Goal: Task Accomplishment & Management: Use online tool/utility

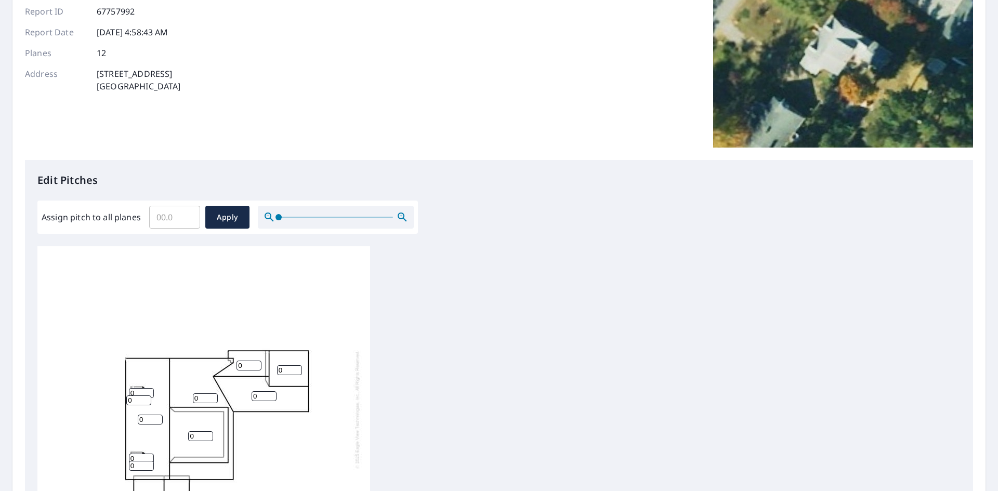
scroll to position [208, 0]
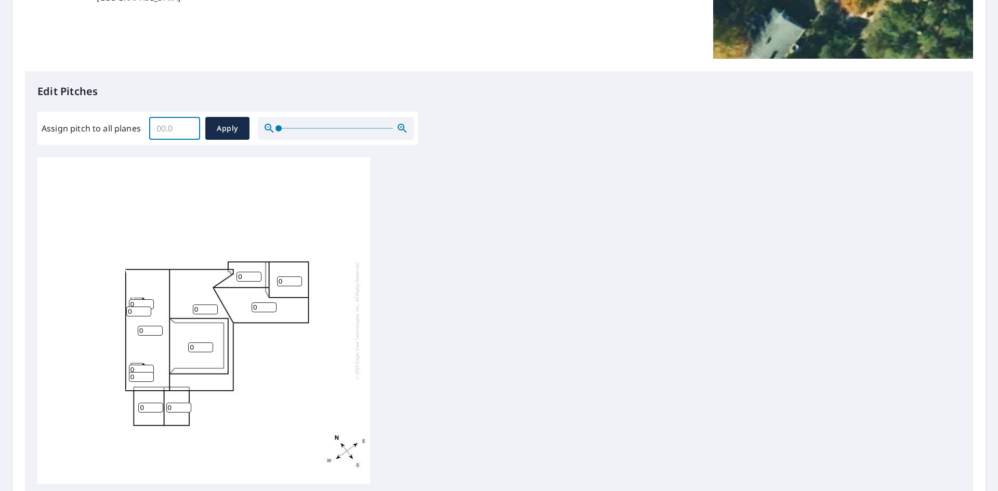
click at [176, 126] on input "Assign pitch to all planes" at bounding box center [174, 128] width 51 height 29
type input "12"
click at [243, 136] on button "Apply" at bounding box center [227, 128] width 44 height 23
type input "12"
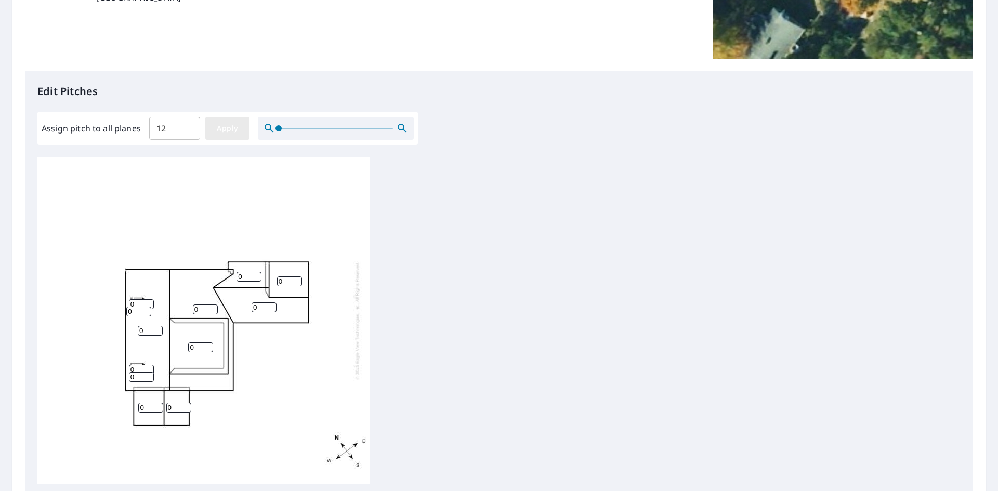
type input "12"
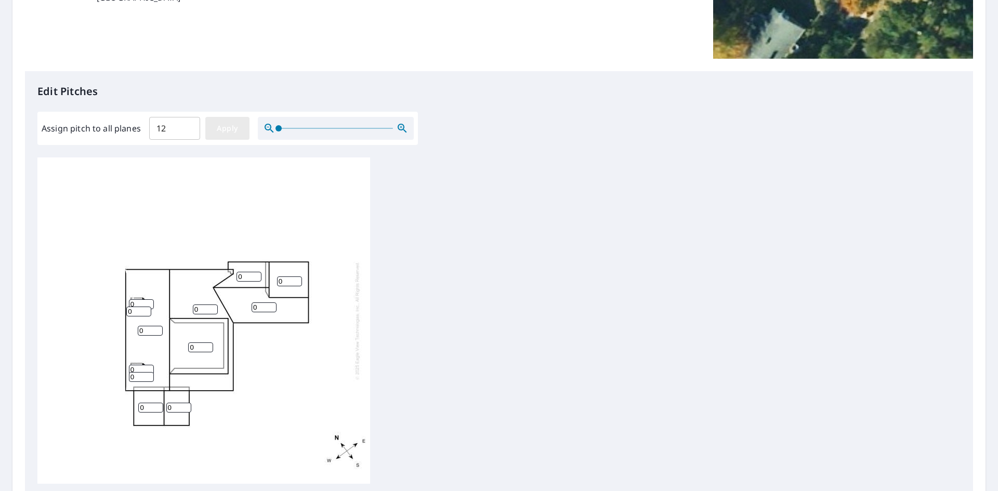
type input "12"
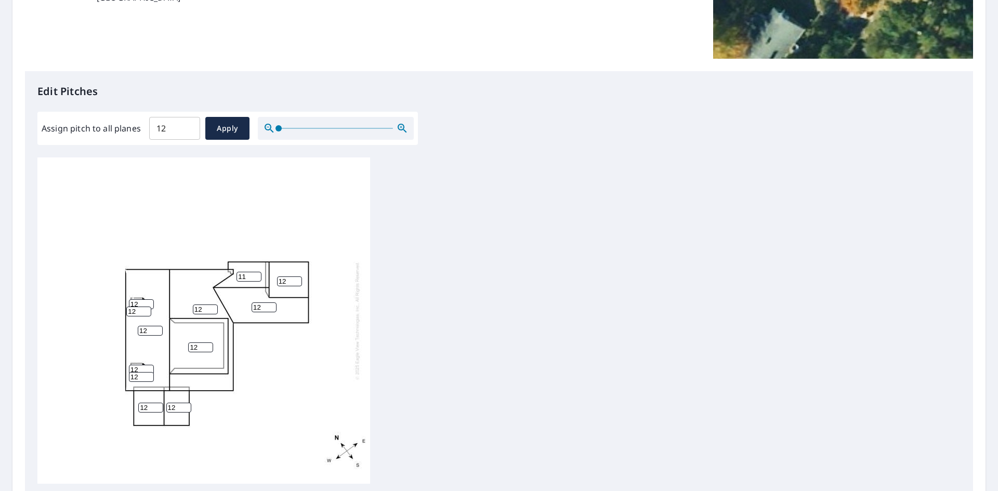
click at [254, 279] on input "11" at bounding box center [249, 277] width 25 height 10
type input "1"
type input "3"
click at [263, 309] on input "12" at bounding box center [264, 308] width 25 height 10
type input "1"
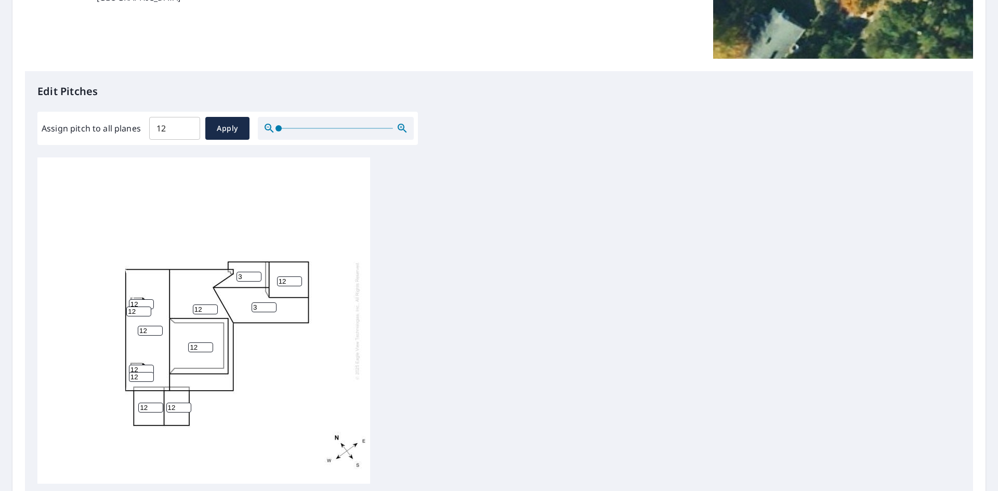
type input "3"
click at [293, 278] on input "13" at bounding box center [289, 282] width 25 height 10
type input "1"
type input "3"
click at [199, 350] on input "12" at bounding box center [200, 348] width 25 height 10
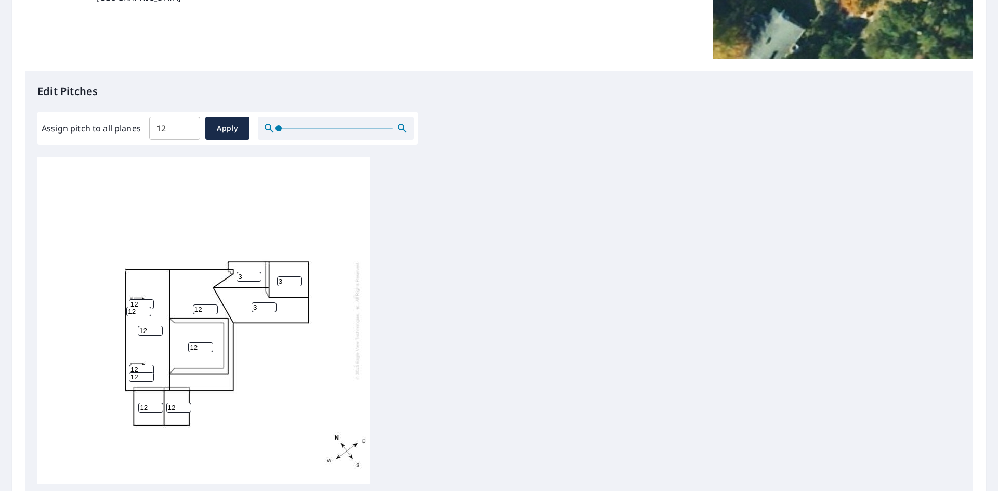
type input "1"
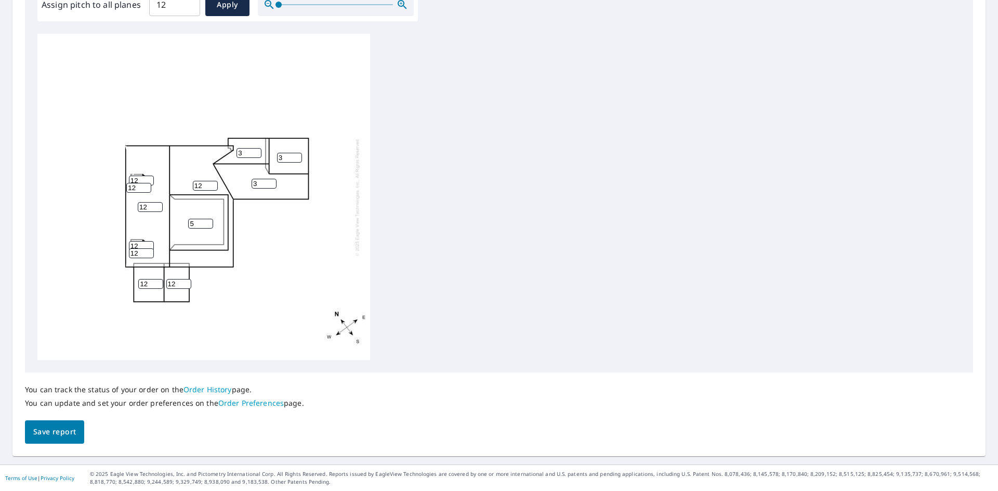
scroll to position [10, 0]
type input "5"
click at [66, 428] on span "Save report" at bounding box center [54, 432] width 43 height 13
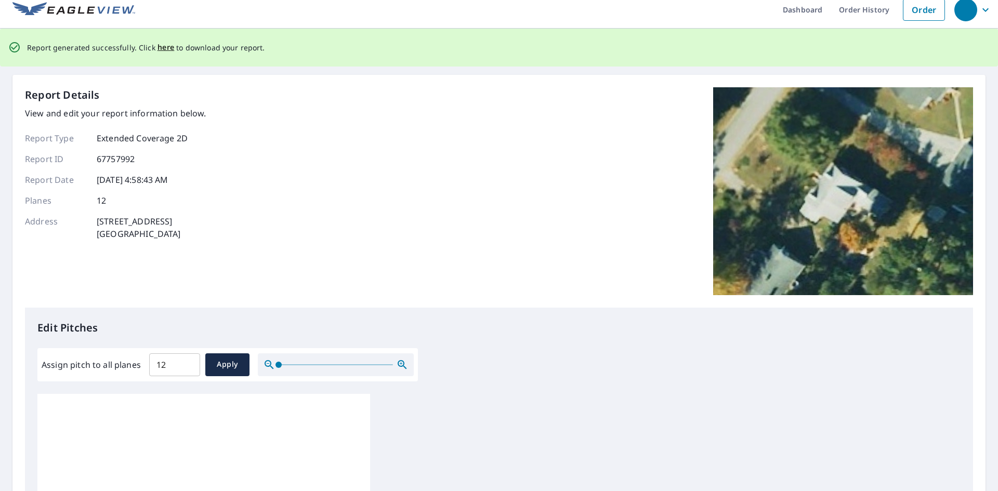
scroll to position [0, 0]
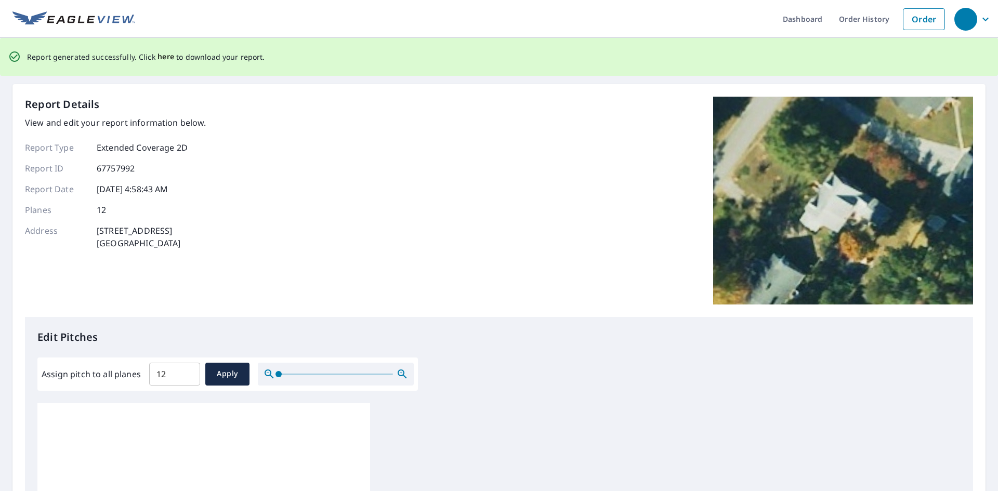
click at [162, 58] on span "here" at bounding box center [166, 56] width 17 height 13
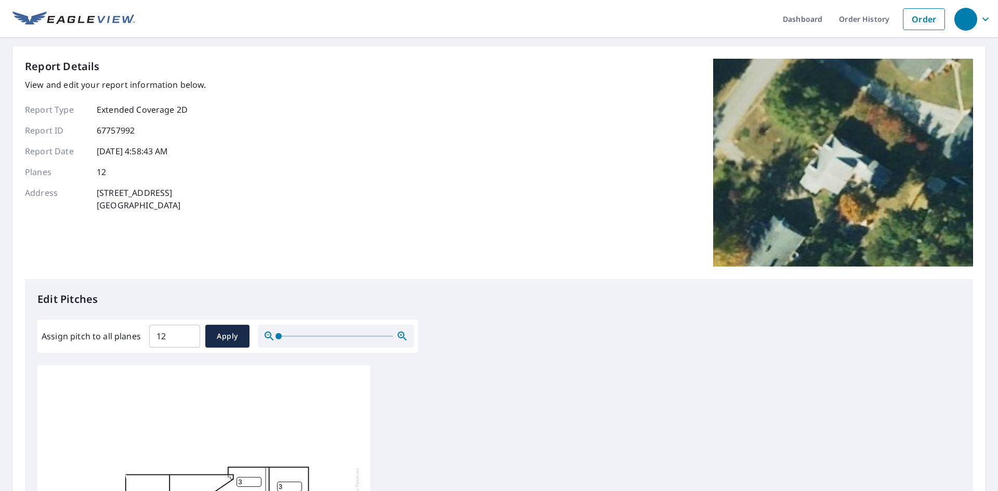
scroll to position [10, 0]
